Goal: Information Seeking & Learning: Learn about a topic

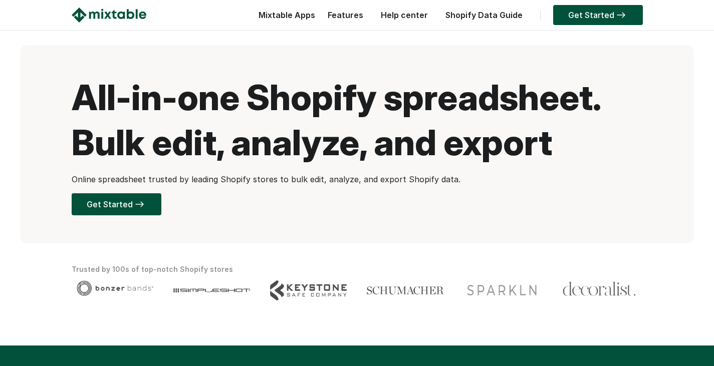
click at [404, 16] on link "Help center" at bounding box center [404, 15] width 57 height 10
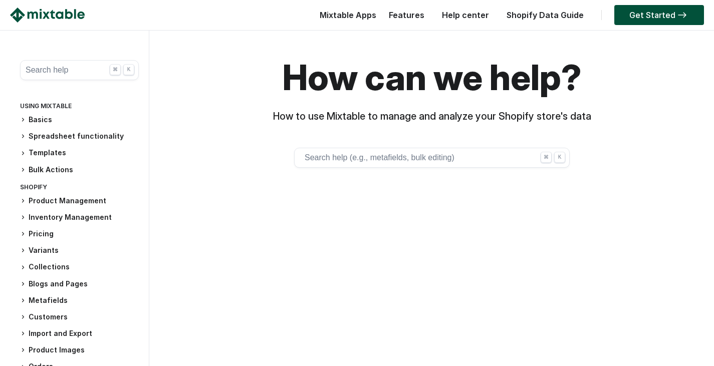
click at [386, 159] on button "Search help (e.g., metafields, bulk editing) ⌘ K" at bounding box center [431, 158] width 275 height 20
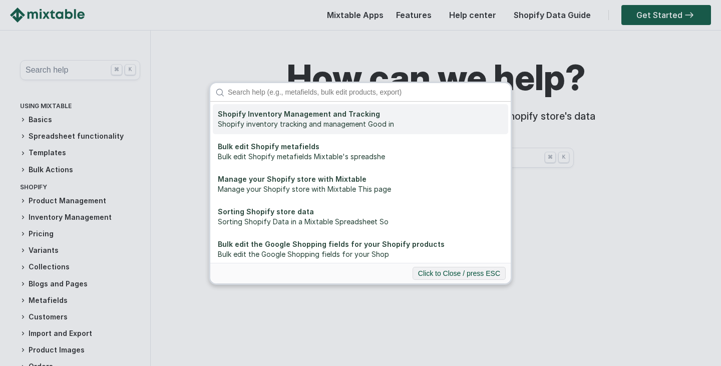
click at [276, 119] on div "Shopify inventory tracking and management Good in" at bounding box center [360, 124] width 285 height 10
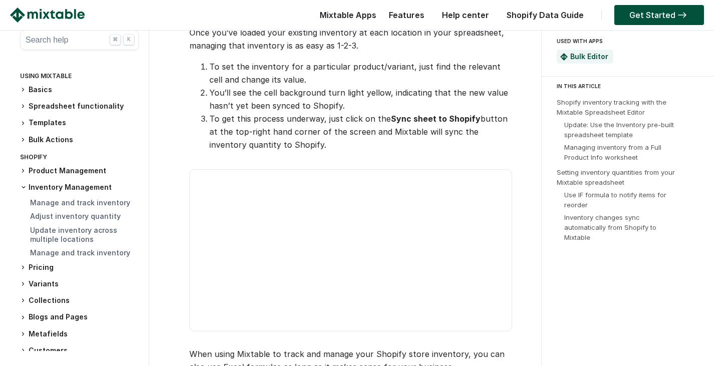
scroll to position [1584, 0]
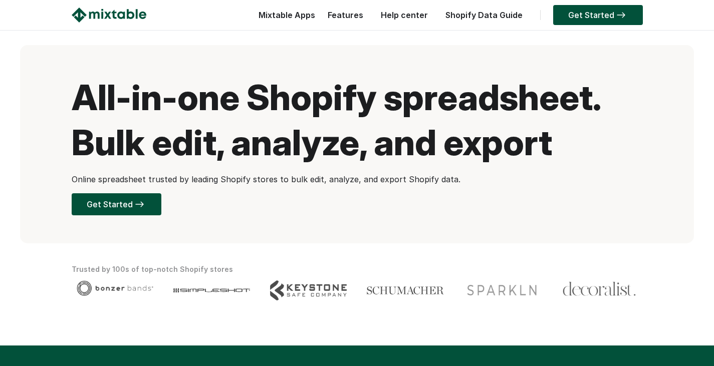
click at [420, 16] on link "Help center" at bounding box center [404, 15] width 57 height 10
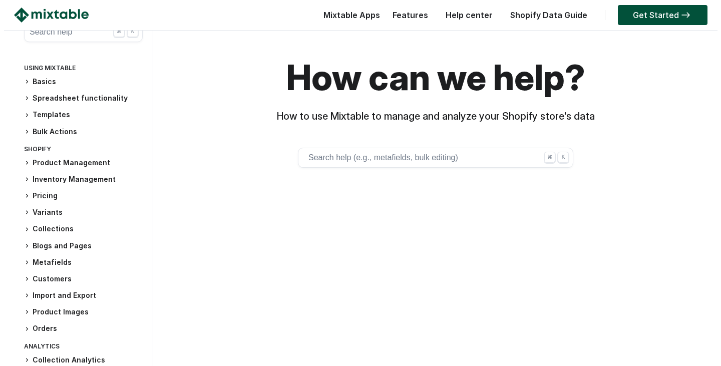
scroll to position [12, 0]
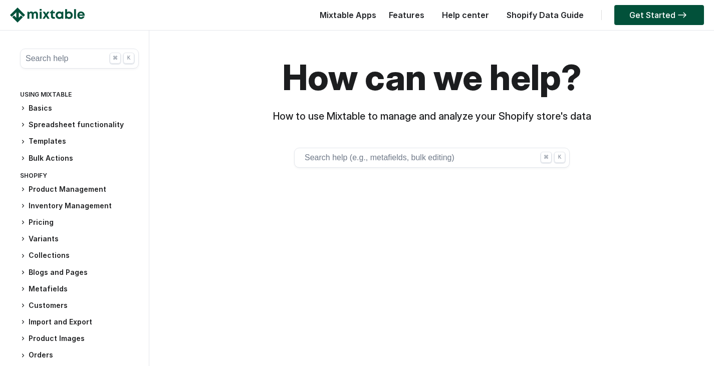
click at [388, 154] on button "Search help (e.g., metafields, bulk editing) ⌘ K" at bounding box center [431, 158] width 275 height 20
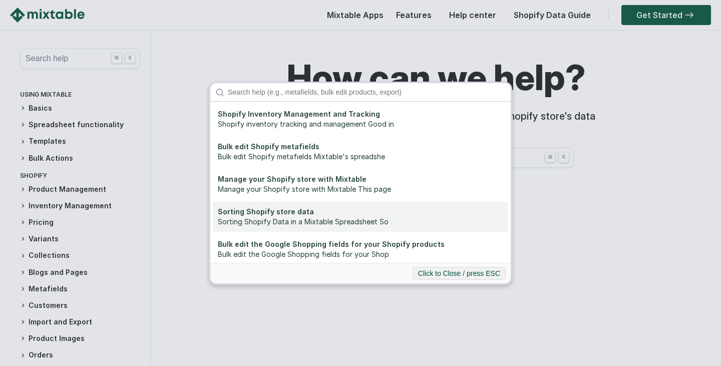
click at [279, 212] on div "Sorting Shopify store data" at bounding box center [360, 212] width 285 height 10
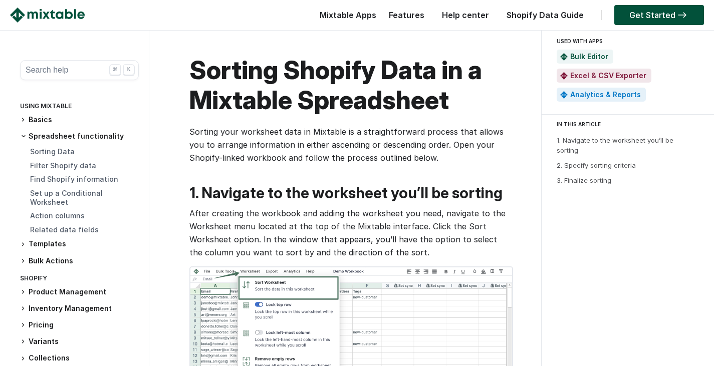
click at [455, 16] on link "Help center" at bounding box center [465, 15] width 57 height 10
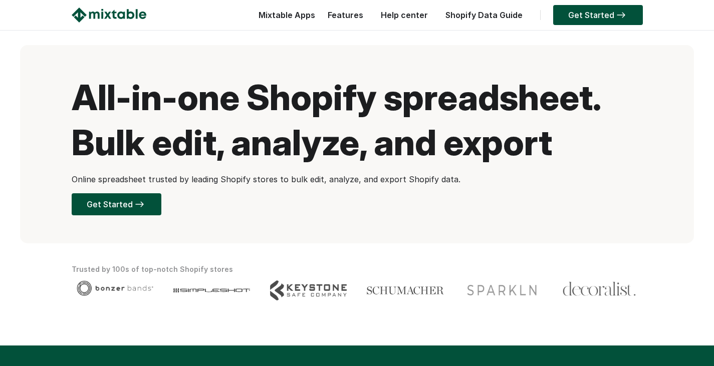
click at [400, 18] on link "Help center" at bounding box center [404, 15] width 57 height 10
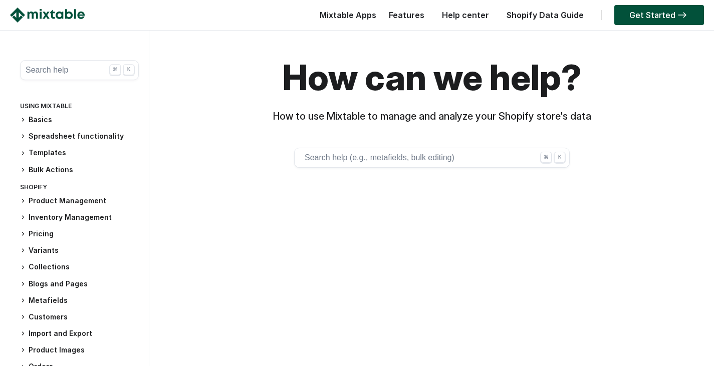
click at [387, 160] on button "Search help (e.g., metafields, bulk editing) ⌘ K" at bounding box center [431, 158] width 275 height 20
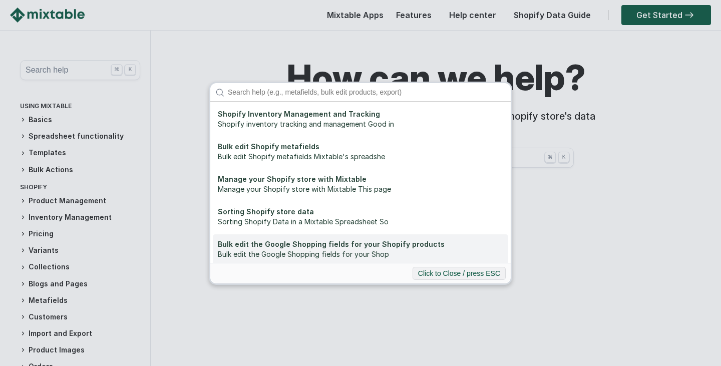
click at [269, 249] on div "Bulk edit the Google Shopping fields for your Shopify products" at bounding box center [360, 244] width 285 height 10
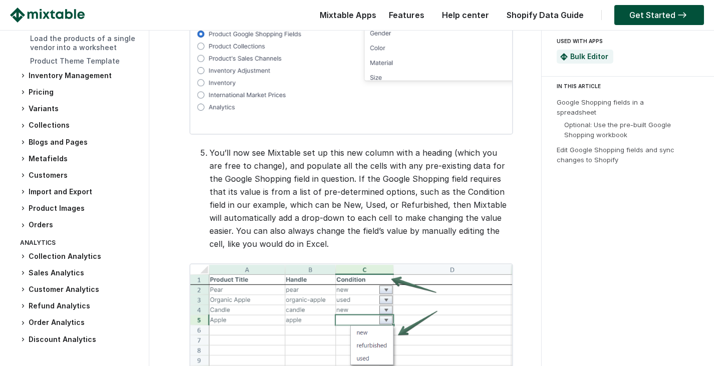
scroll to position [701, 0]
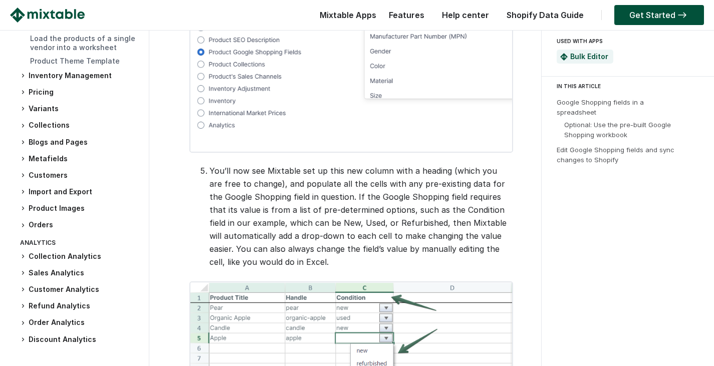
click at [467, 16] on link "Help center" at bounding box center [465, 15] width 57 height 10
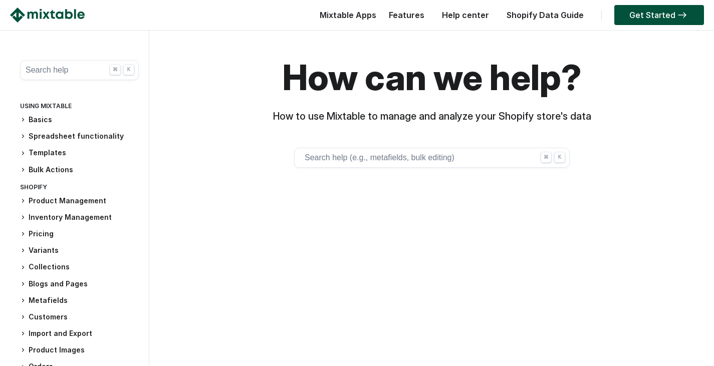
click at [47, 76] on button "Search help ⌘ K" at bounding box center [79, 70] width 119 height 20
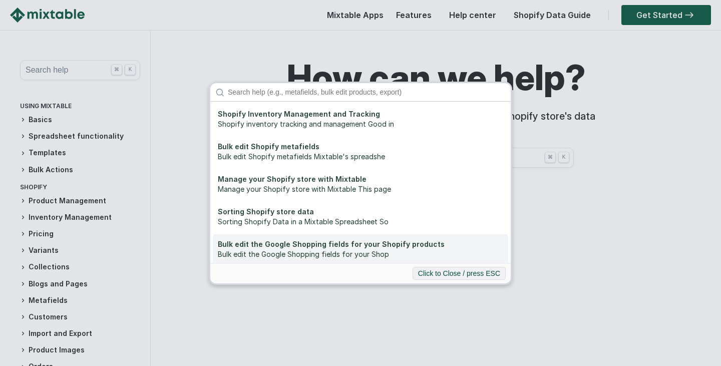
click at [274, 246] on div "Bulk edit the Google Shopping fields for your Shopify products" at bounding box center [360, 244] width 285 height 10
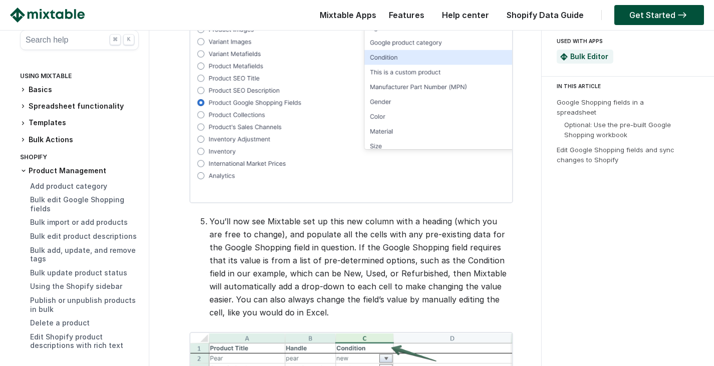
scroll to position [651, 0]
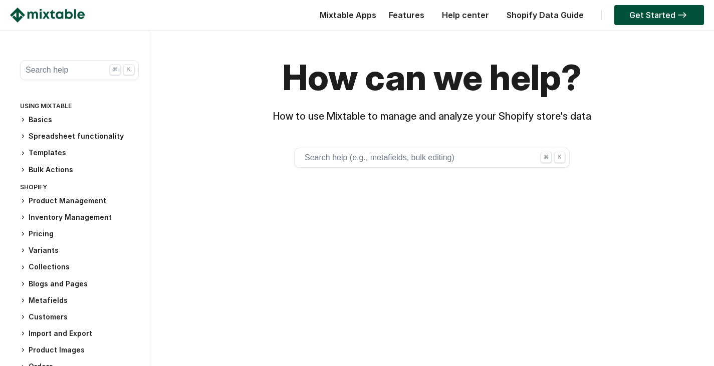
scroll to position [150, 0]
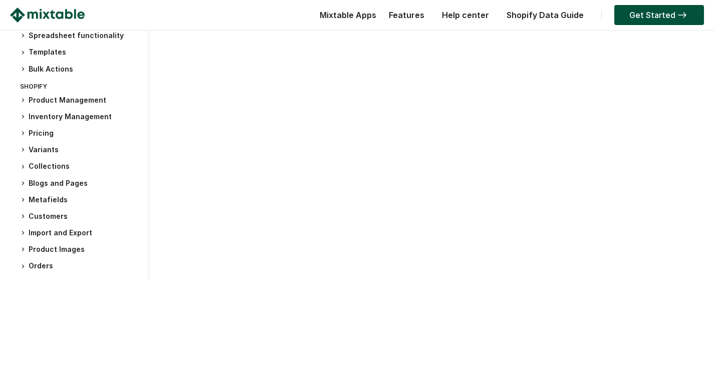
click at [54, 213] on h3 "Customers" at bounding box center [79, 216] width 119 height 11
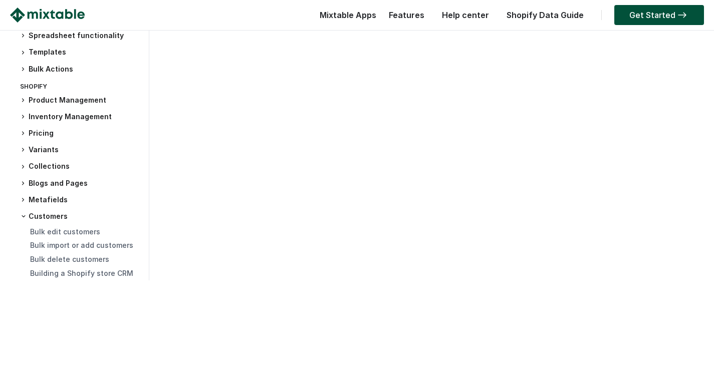
click at [364, 211] on div "Search help ⌘ K Using Mixtable Basics Using Mixtable to manage your store Bulk …" at bounding box center [356, 80] width 693 height 401
click at [24, 219] on icon at bounding box center [24, 216] width 6 height 6
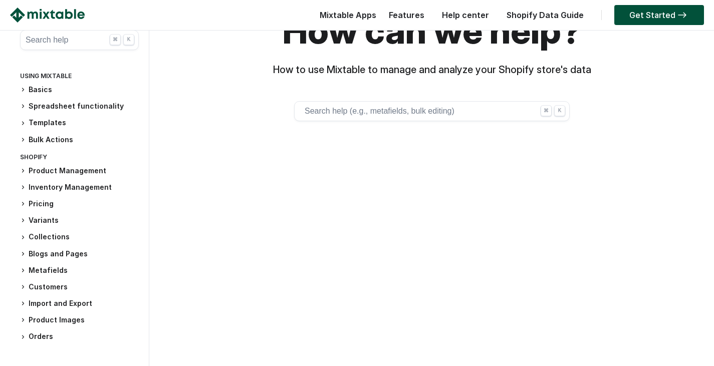
scroll to position [0, 0]
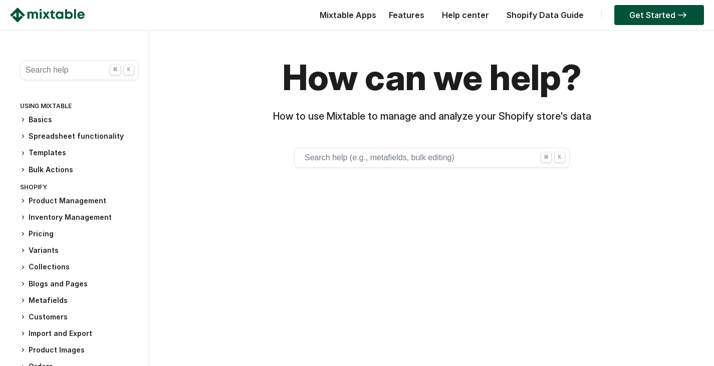
click at [54, 219] on h3 "Inventory Management" at bounding box center [79, 217] width 119 height 11
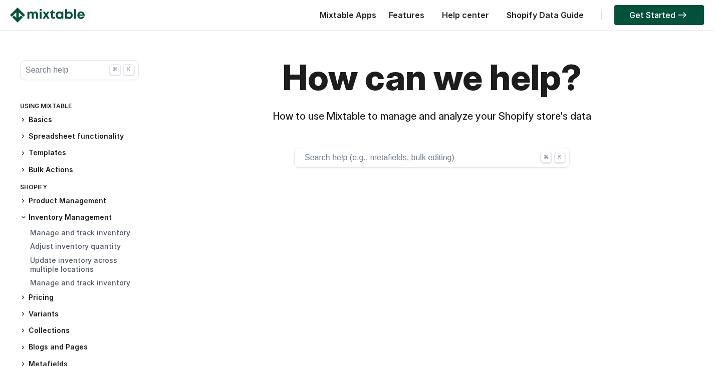
click at [252, 283] on div "Search help ⌘ K Using Mixtable Basics Using Mixtable to manage your store Bulk …" at bounding box center [356, 230] width 693 height 401
click at [23, 218] on icon at bounding box center [23, 217] width 3 height 2
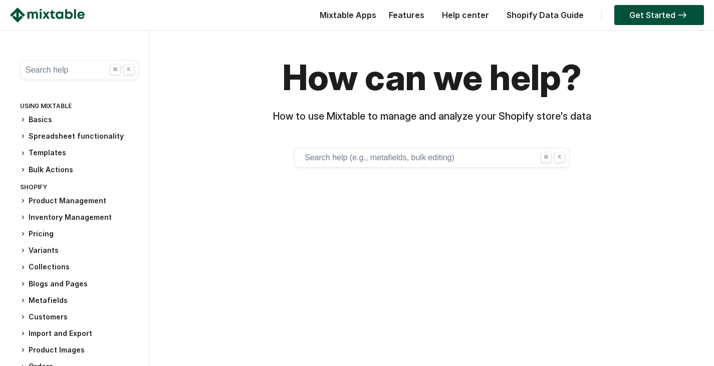
click at [541, 13] on link "Shopify Data Guide" at bounding box center [544, 15] width 87 height 10
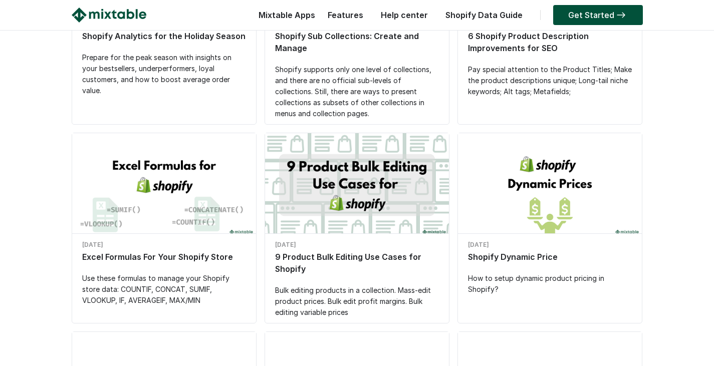
scroll to position [100, 0]
